Goal: Information Seeking & Learning: Learn about a topic

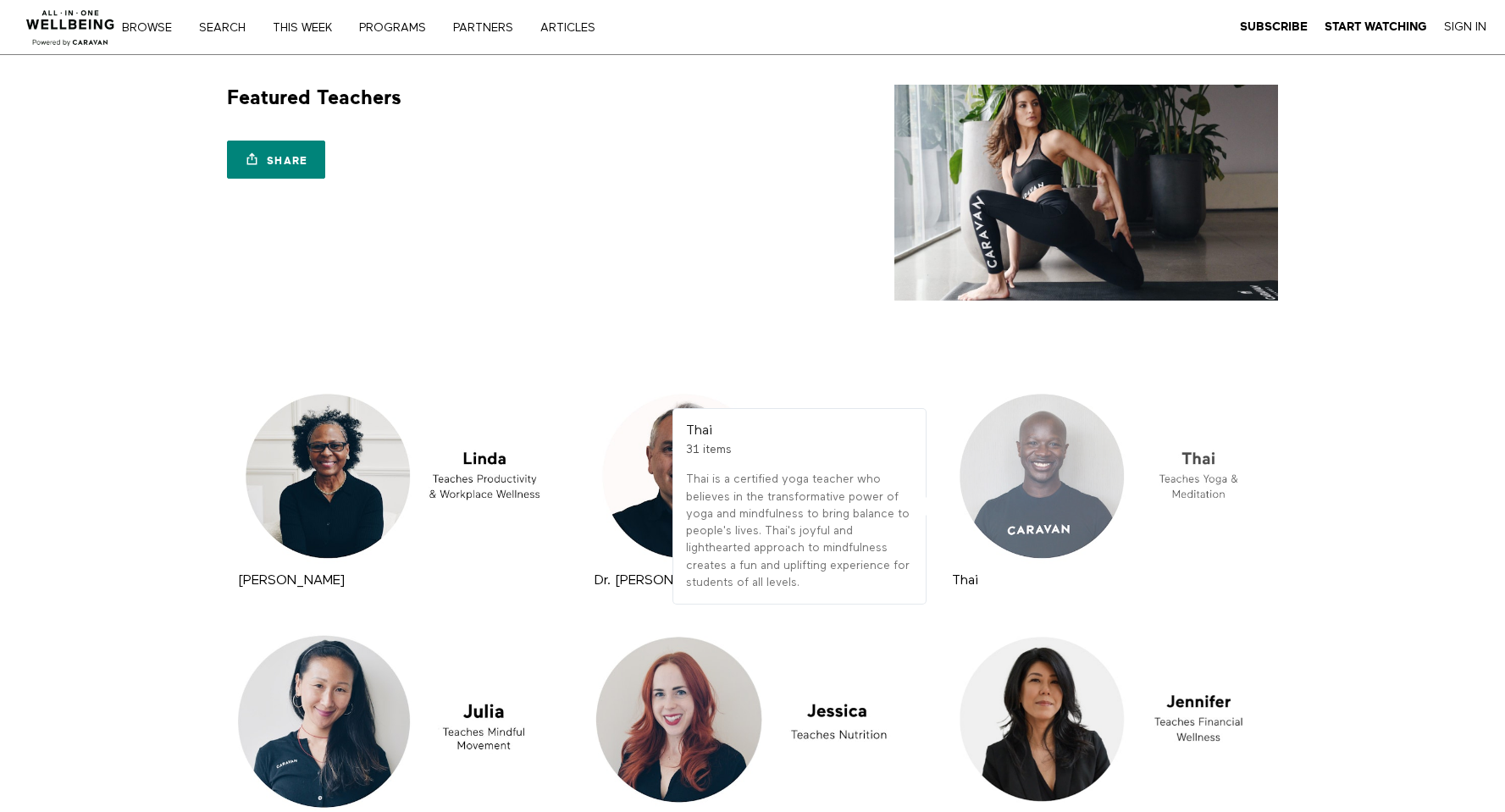
click at [1200, 460] on div at bounding box center [1109, 476] width 324 height 182
